Goal: Transaction & Acquisition: Obtain resource

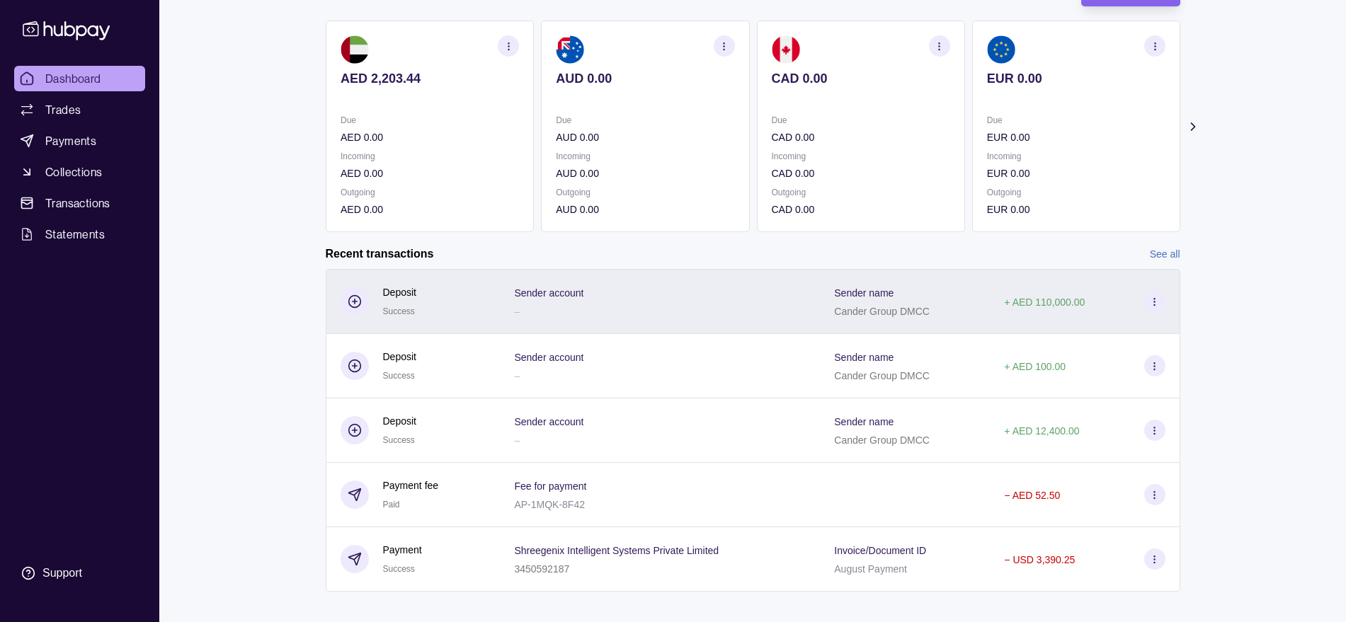
scroll to position [131, 0]
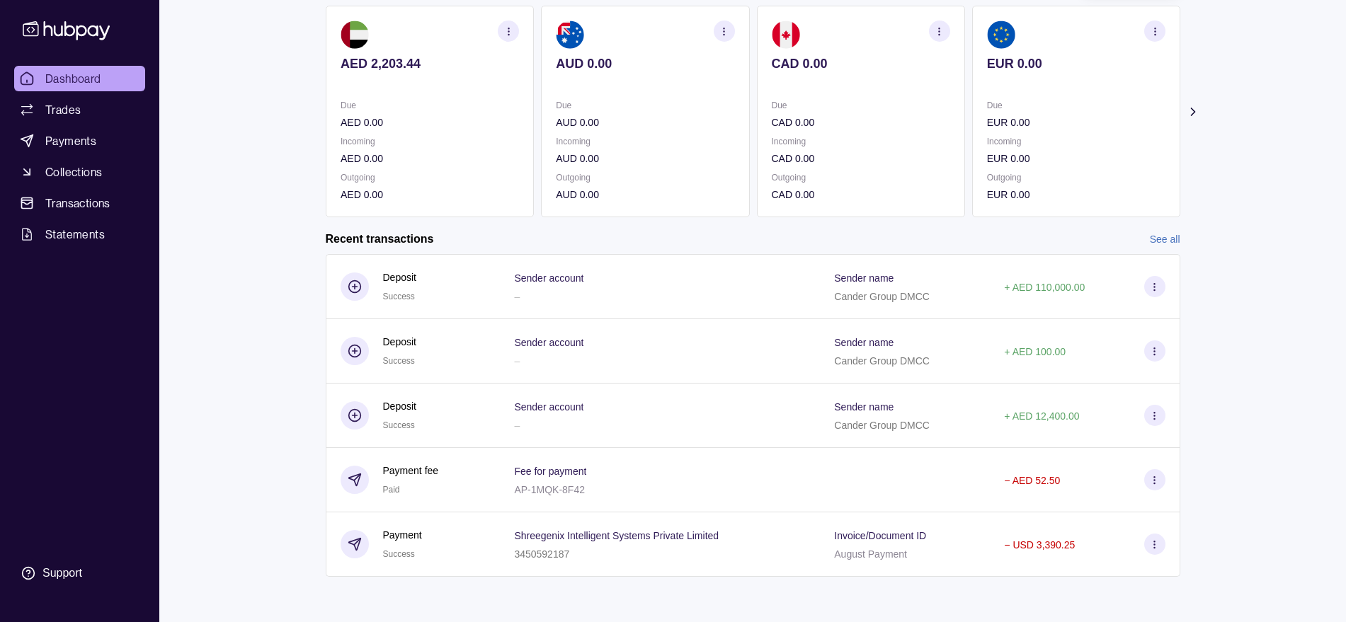
click at [1164, 241] on link "See all" at bounding box center [1165, 239] width 30 height 16
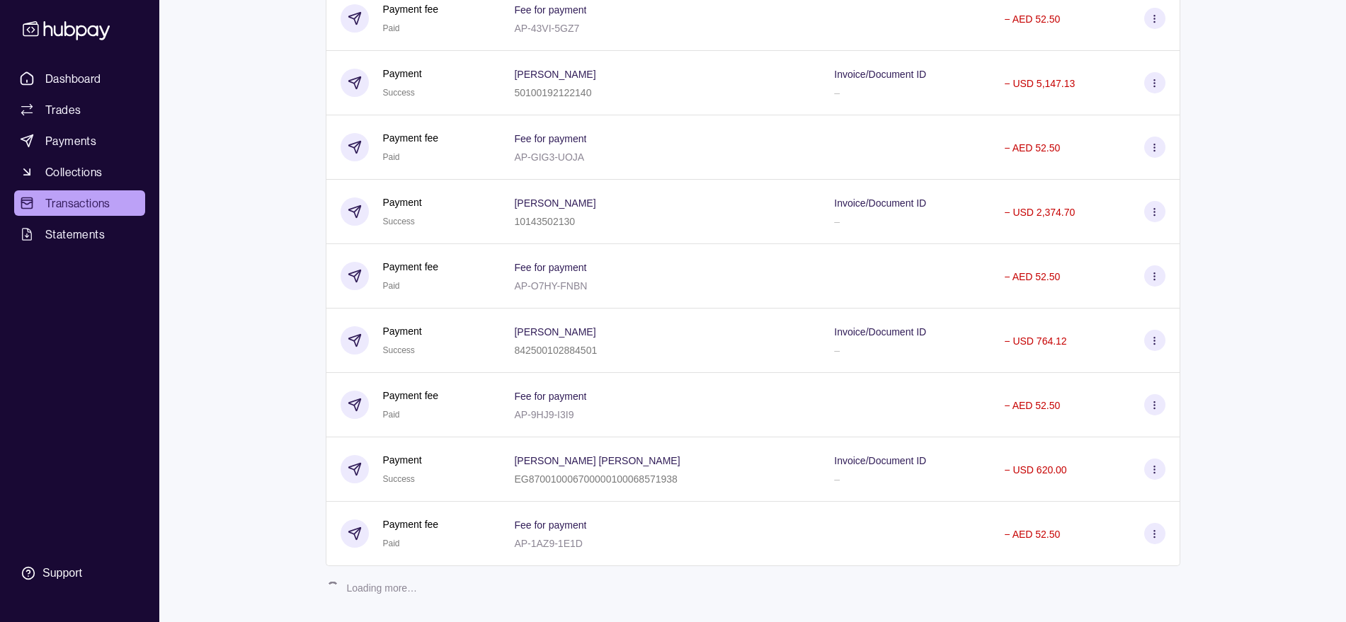
scroll to position [975, 0]
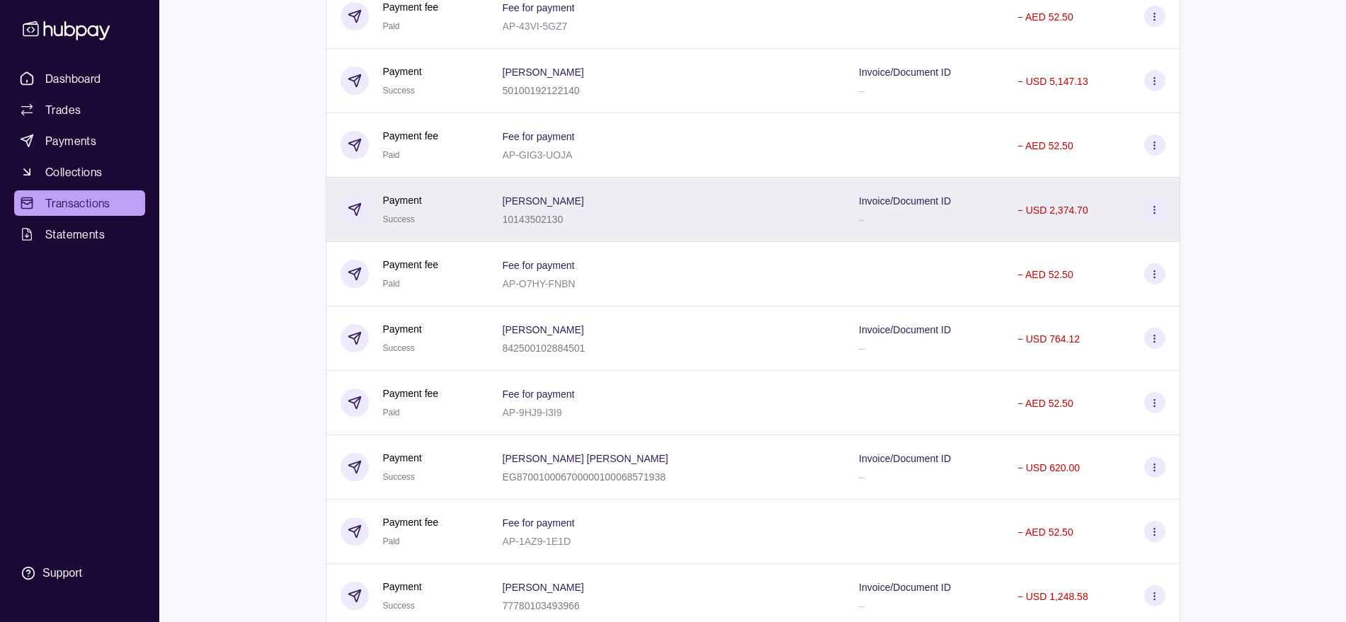
click at [422, 212] on div "Payment Success" at bounding box center [407, 210] width 134 height 35
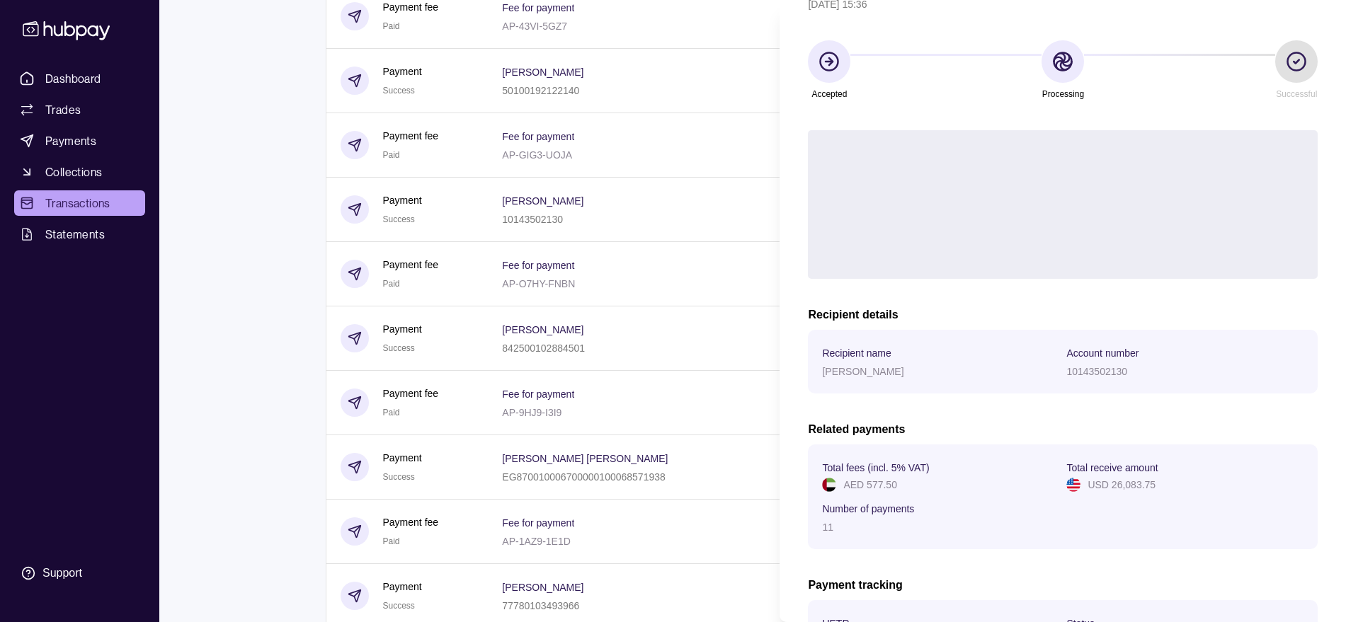
scroll to position [273, 0]
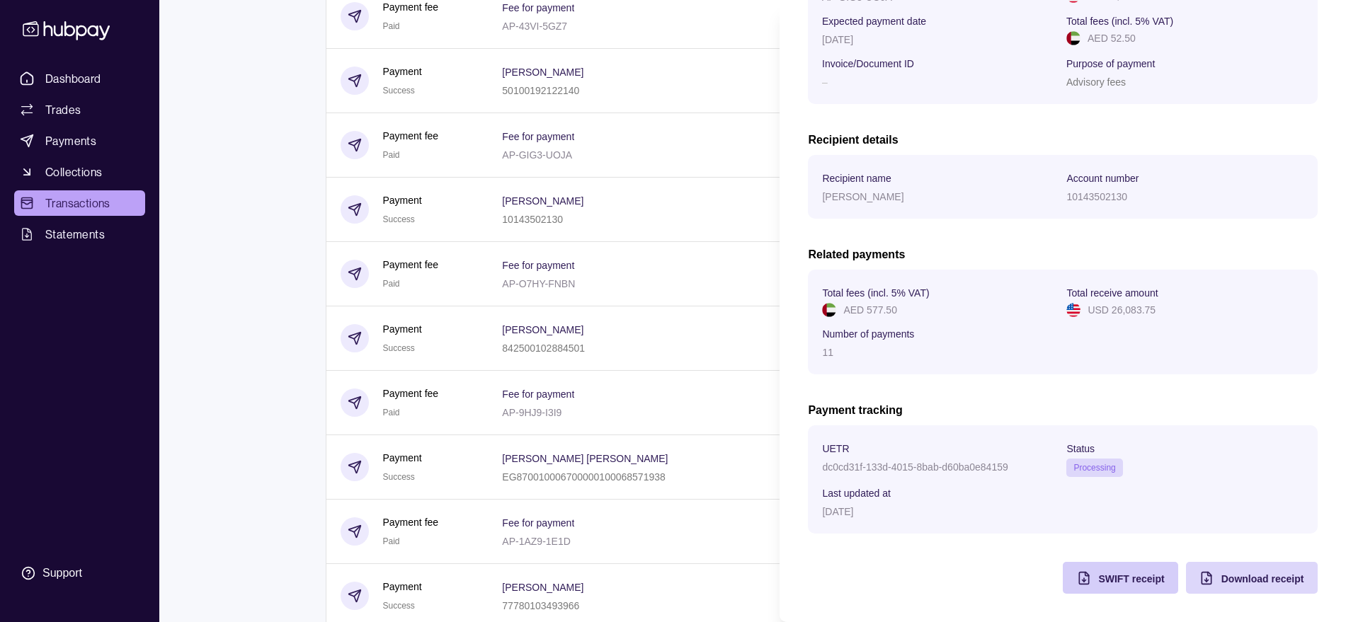
click at [1122, 573] on span "SWIFT receipt" at bounding box center [1131, 578] width 66 height 11
click at [1236, 578] on span "Download receipt" at bounding box center [1261, 578] width 83 height 11
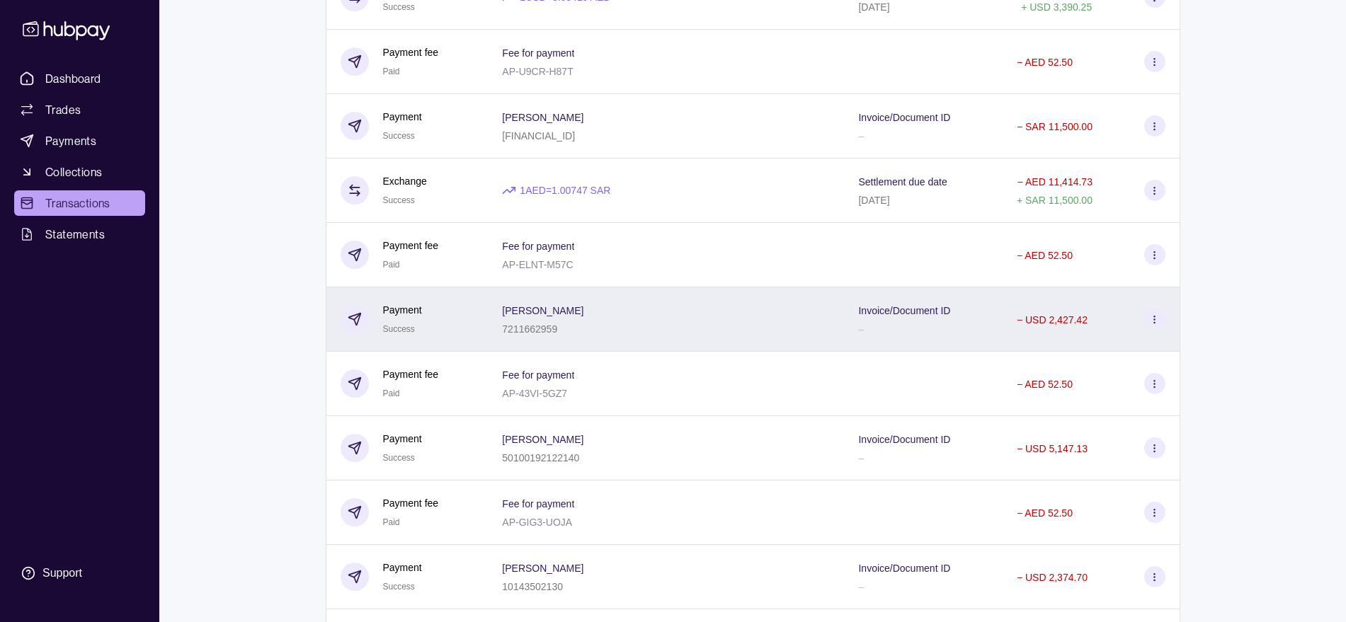
click at [510, 317] on div "[PERSON_NAME] 7211662959" at bounding box center [666, 319] width 356 height 64
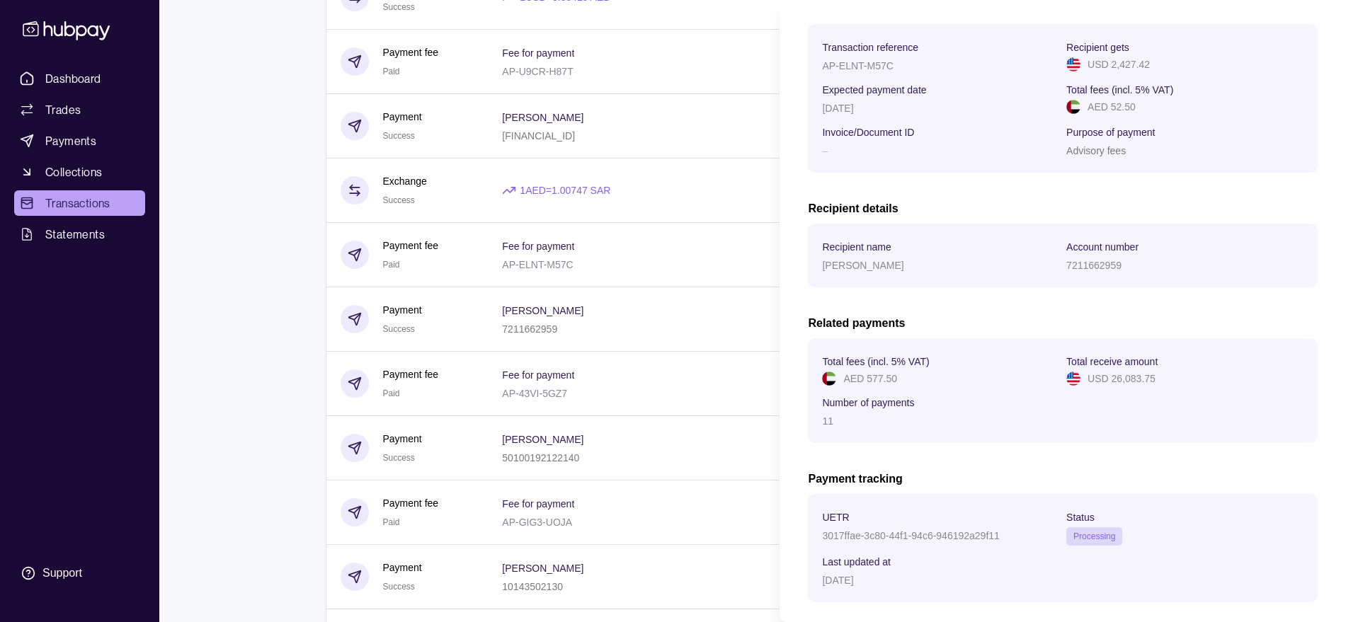
scroll to position [273, 0]
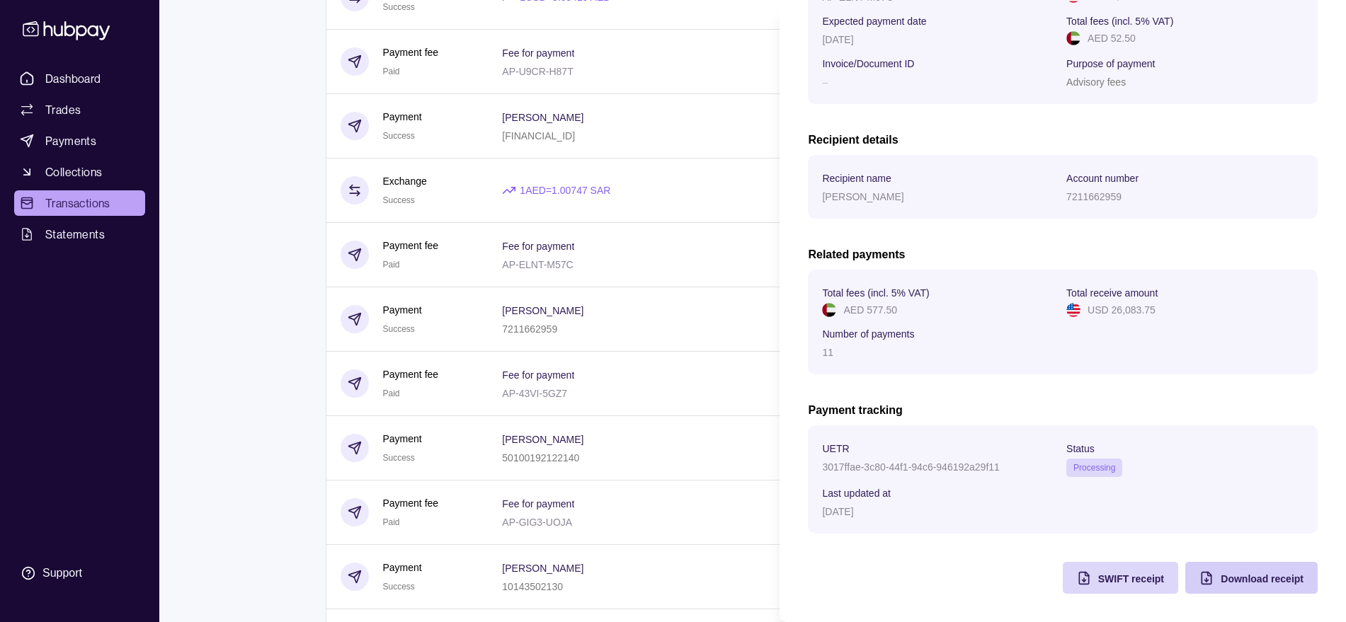
click at [1246, 580] on span "Download receipt" at bounding box center [1261, 578] width 83 height 11
click at [1105, 577] on span "SWIFT receipt" at bounding box center [1131, 578] width 66 height 11
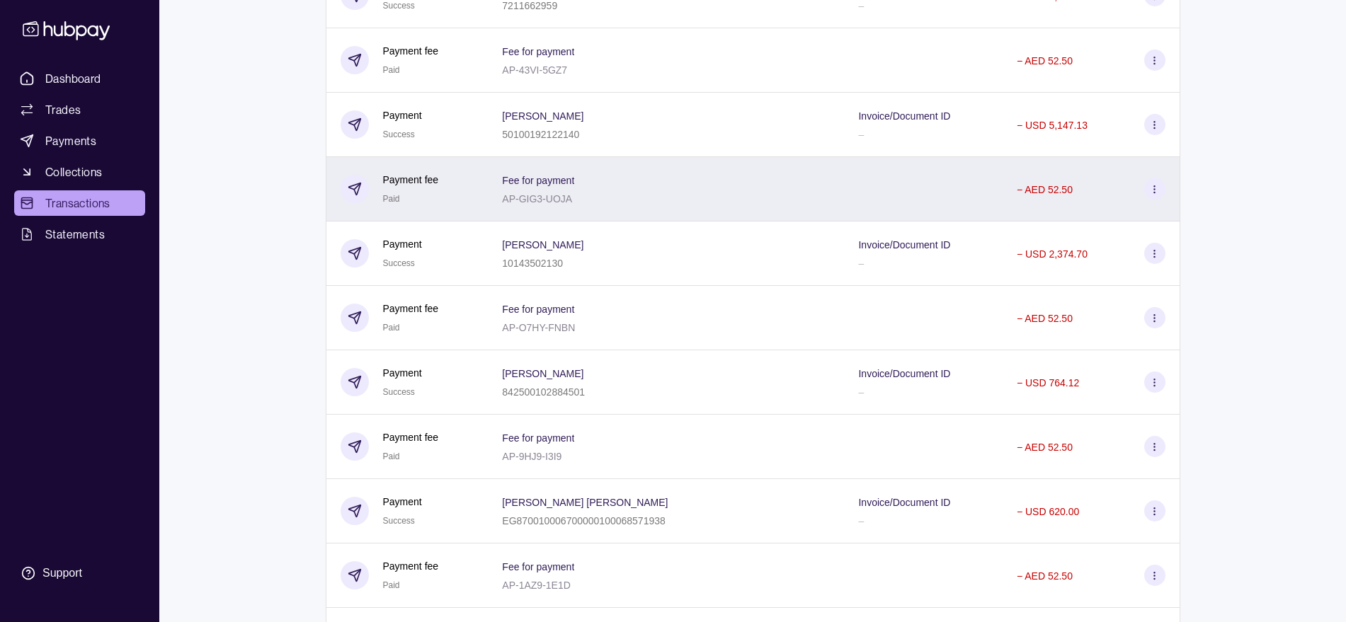
scroll to position [961, 0]
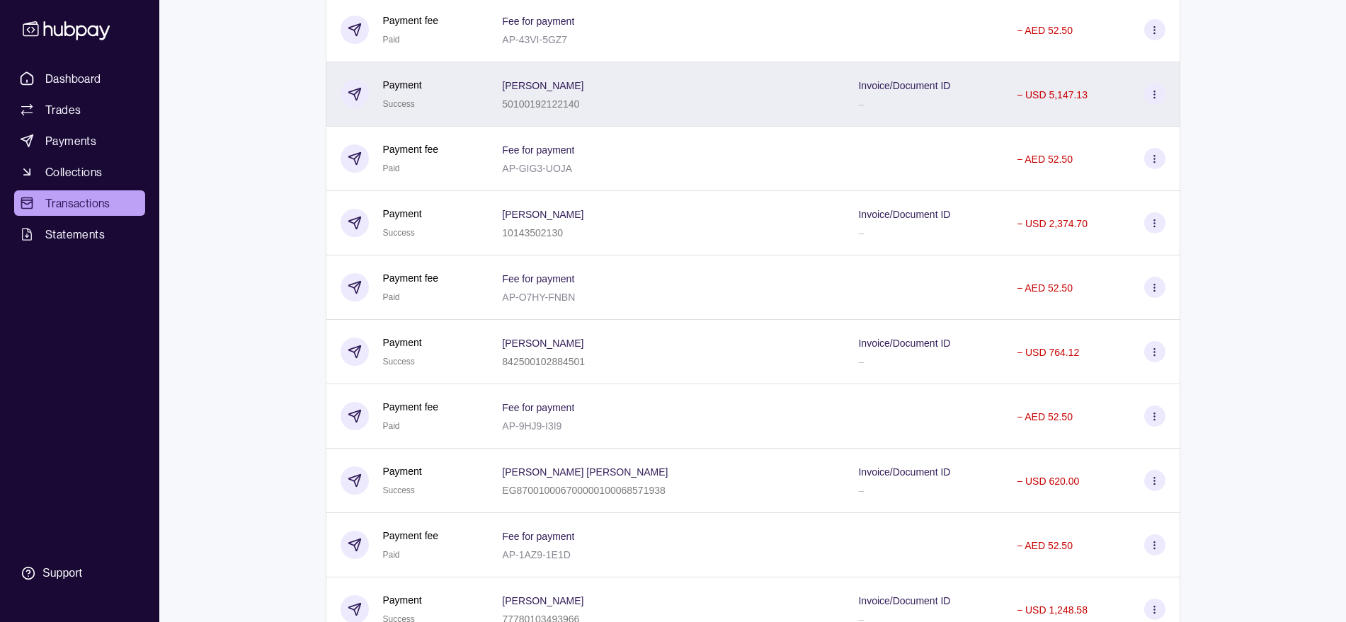
click at [461, 100] on div "Payment Success" at bounding box center [407, 94] width 134 height 35
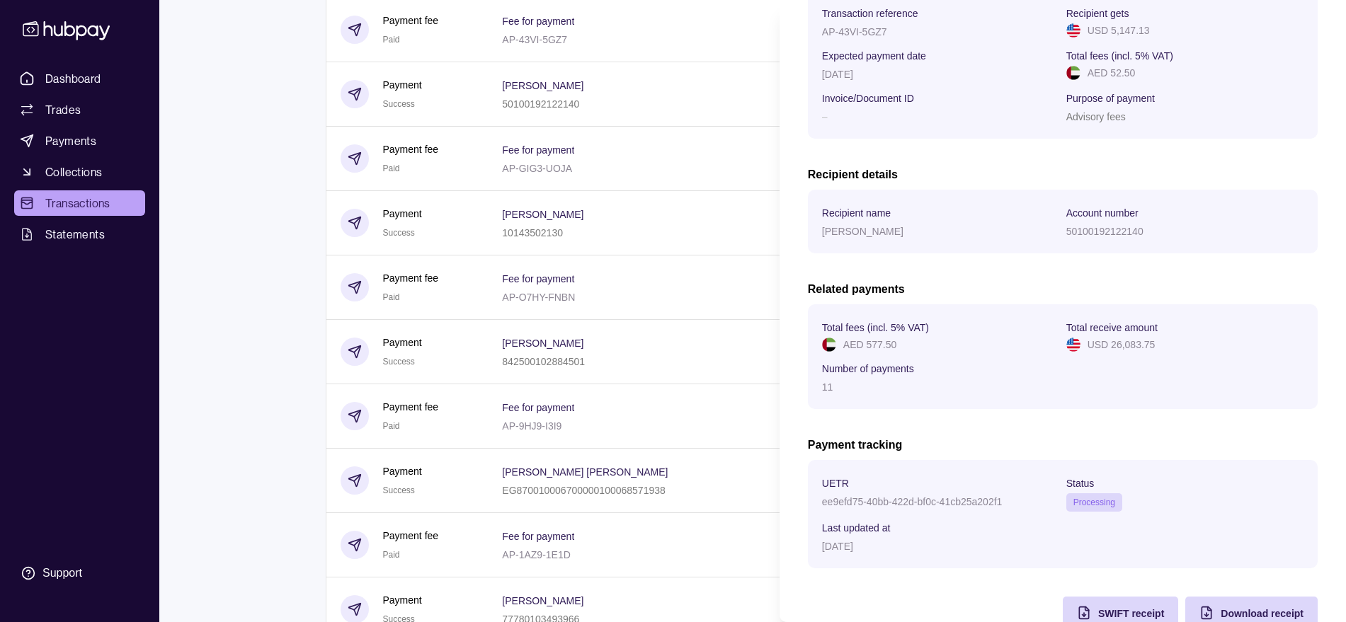
scroll to position [265, 0]
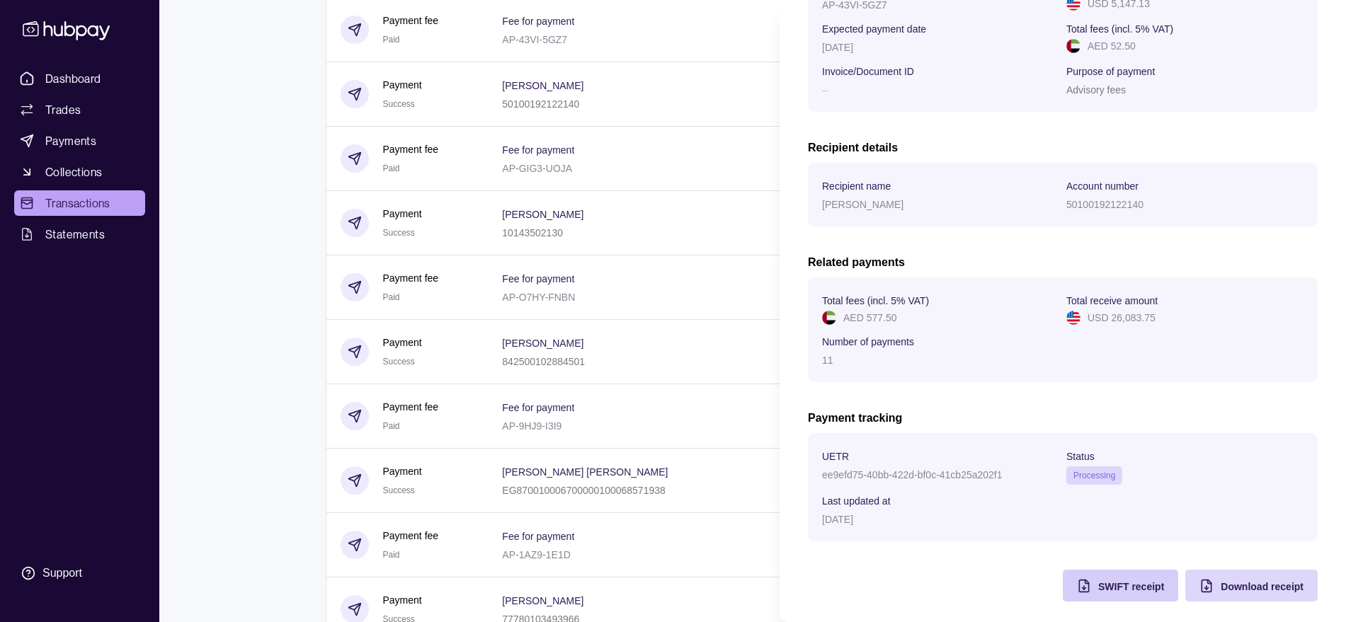
click at [1134, 583] on span "SWIFT receipt" at bounding box center [1131, 586] width 66 height 11
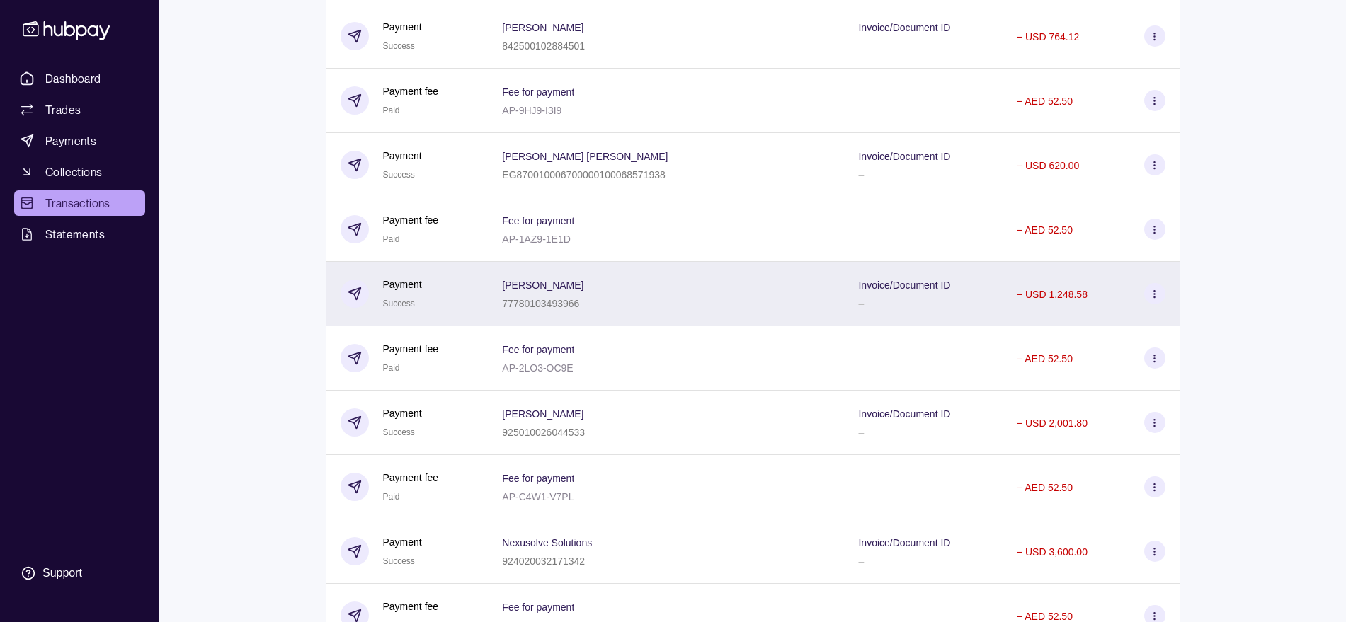
scroll to position [1315, 0]
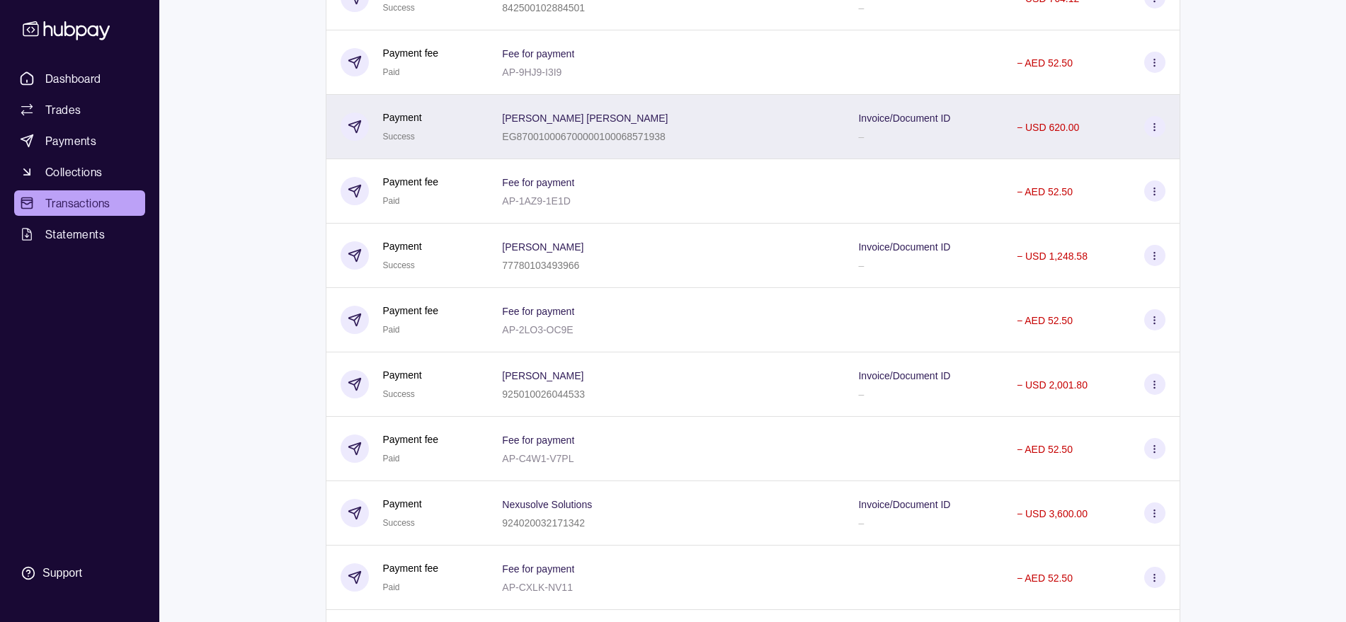
click at [607, 132] on p "EG870010006700000100068571938" at bounding box center [583, 136] width 163 height 11
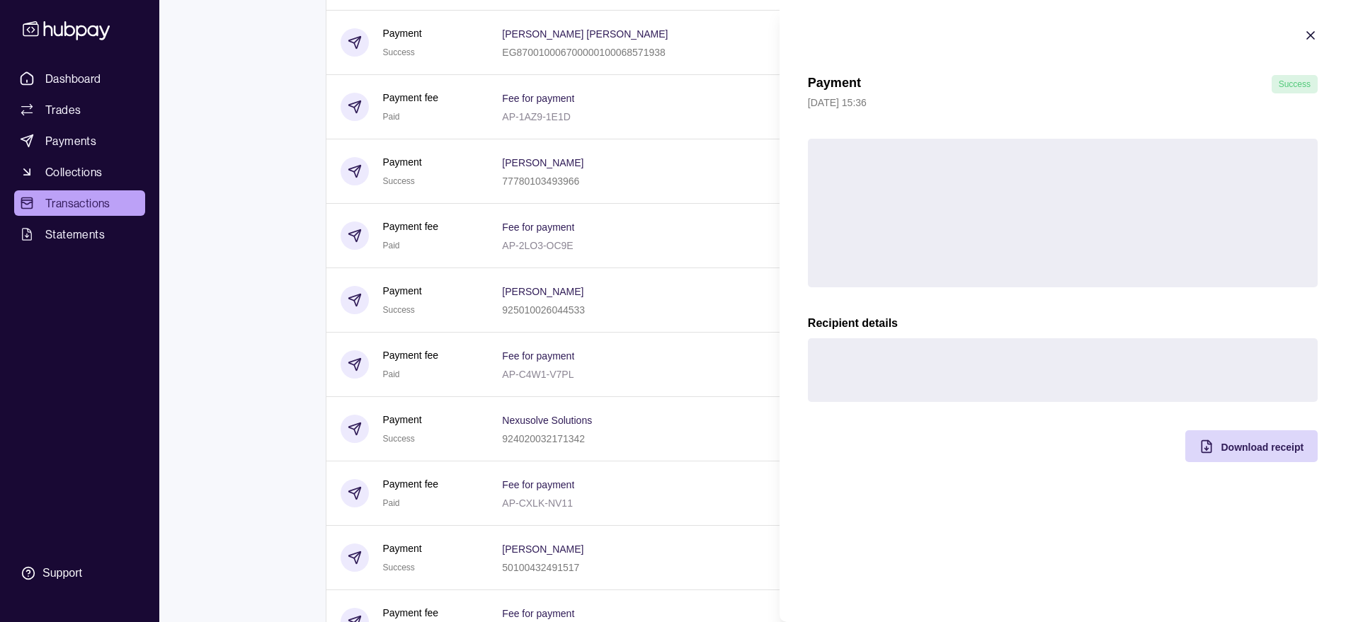
scroll to position [1404, 0]
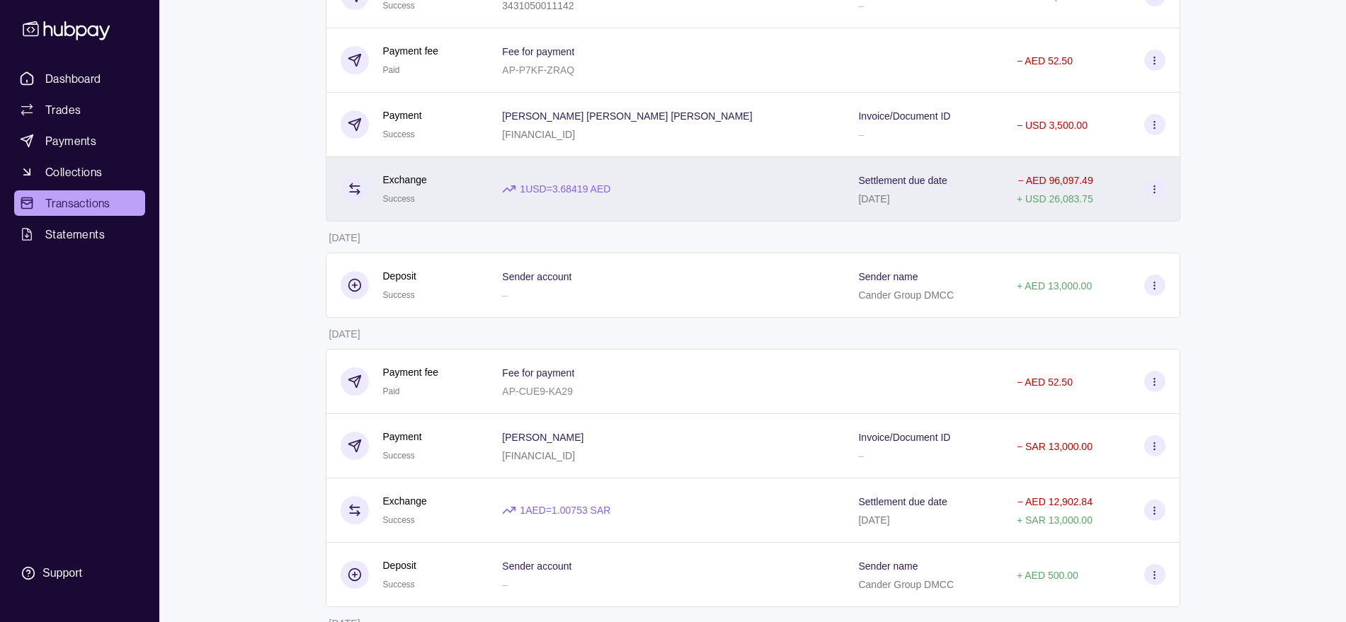
scroll to position [2200, 0]
